Goal: Task Accomplishment & Management: Manage account settings

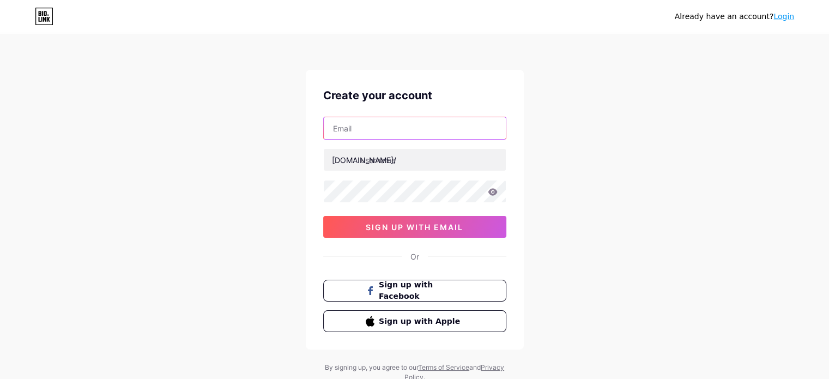
click at [388, 131] on input "text" at bounding box center [415, 128] width 182 height 22
click at [273, 151] on div "Already have an account? Login Create your account [DOMAIN_NAME]/ 0cAFcWeA4zJ4K…" at bounding box center [414, 208] width 829 height 417
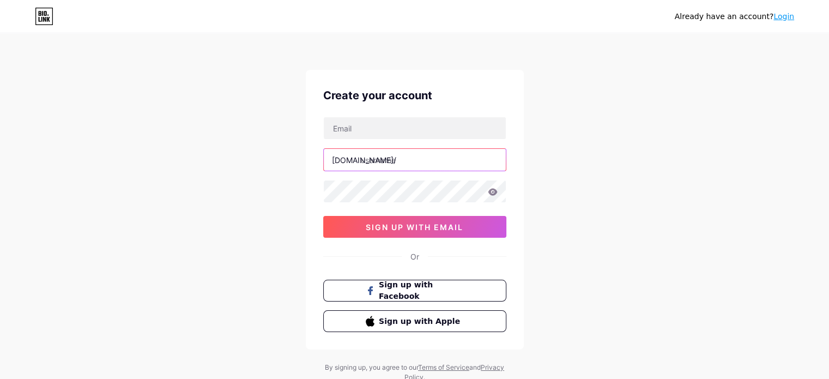
click at [425, 158] on input "text" at bounding box center [415, 160] width 182 height 22
click at [789, 15] on link "Login" at bounding box center [784, 16] width 21 height 9
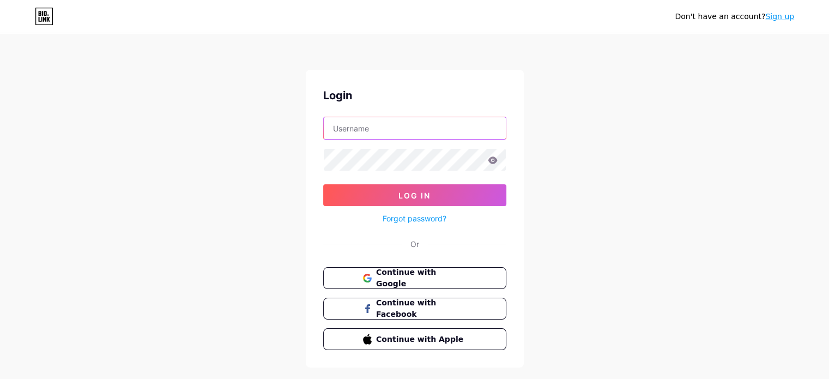
click at [380, 130] on input "text" at bounding box center [415, 128] width 182 height 22
paste input "cellistech"
type input "cellistech"
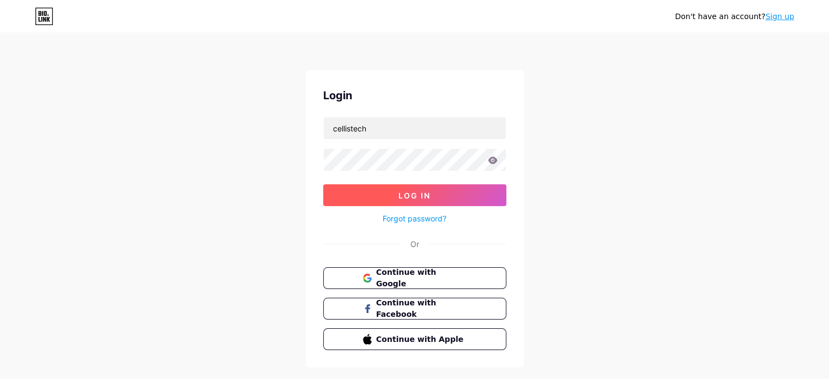
click at [398, 185] on button "Log In" at bounding box center [414, 195] width 183 height 22
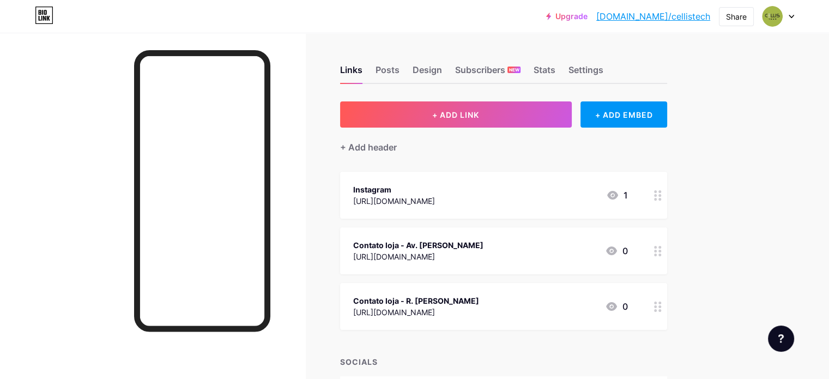
drag, startPoint x: 743, startPoint y: 183, endPoint x: 779, endPoint y: 137, distance: 57.9
click at [783, 135] on div "Upgrade [DOMAIN_NAME]/cellis... [DOMAIN_NAME]/cellistech Share Switch accounts …" at bounding box center [414, 228] width 829 height 457
click at [579, 248] on div "Contato loja - Av. [PERSON_NAME] [URL][DOMAIN_NAME] 0" at bounding box center [490, 250] width 275 height 25
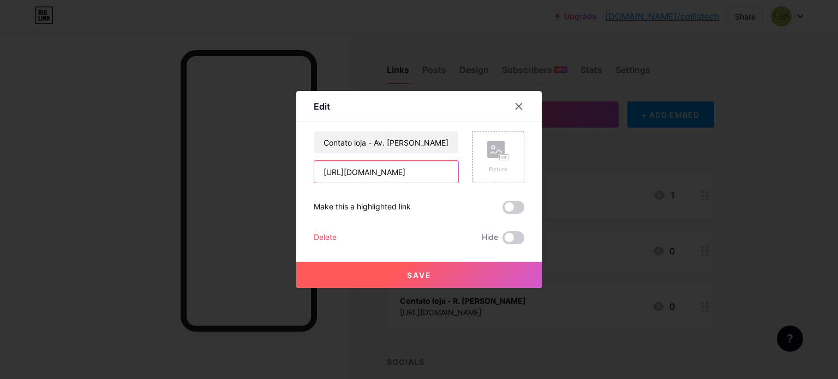
click at [434, 172] on input "[URL][DOMAIN_NAME]" at bounding box center [386, 172] width 144 height 22
type input "[URL][DOMAIN_NAME]"
click at [414, 272] on span "Save" at bounding box center [419, 274] width 25 height 9
